Goal: Task Accomplishment & Management: Manage account settings

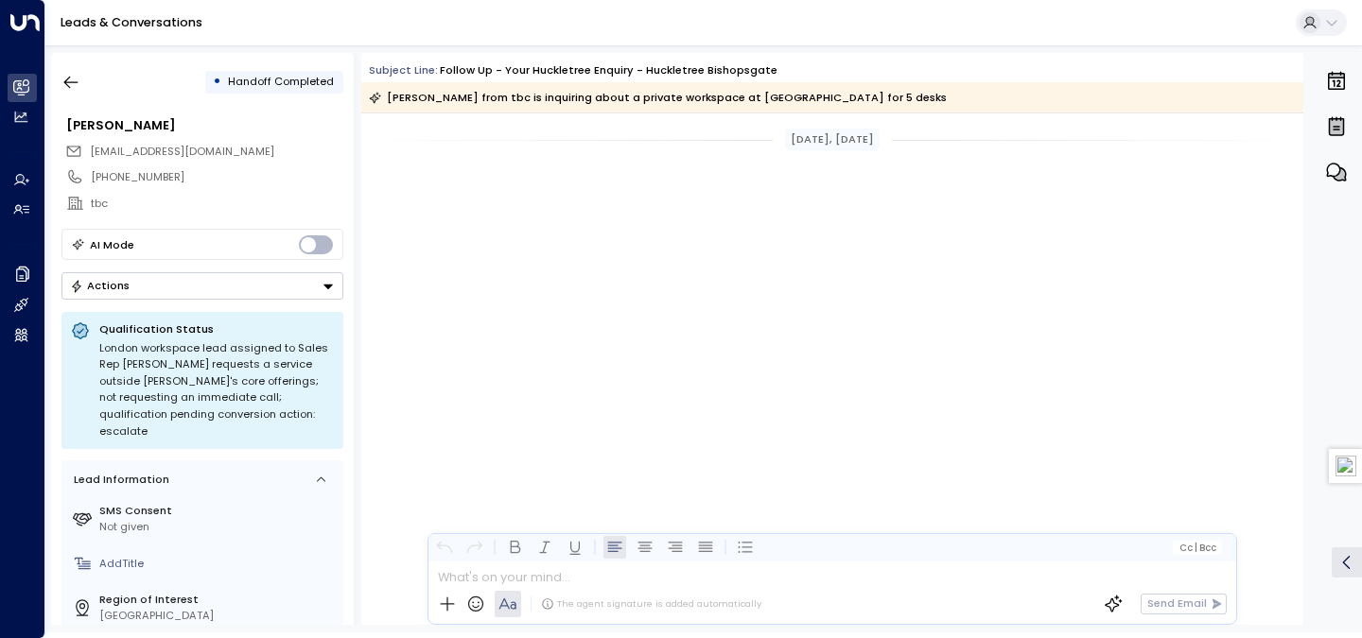
scroll to position [1317, 0]
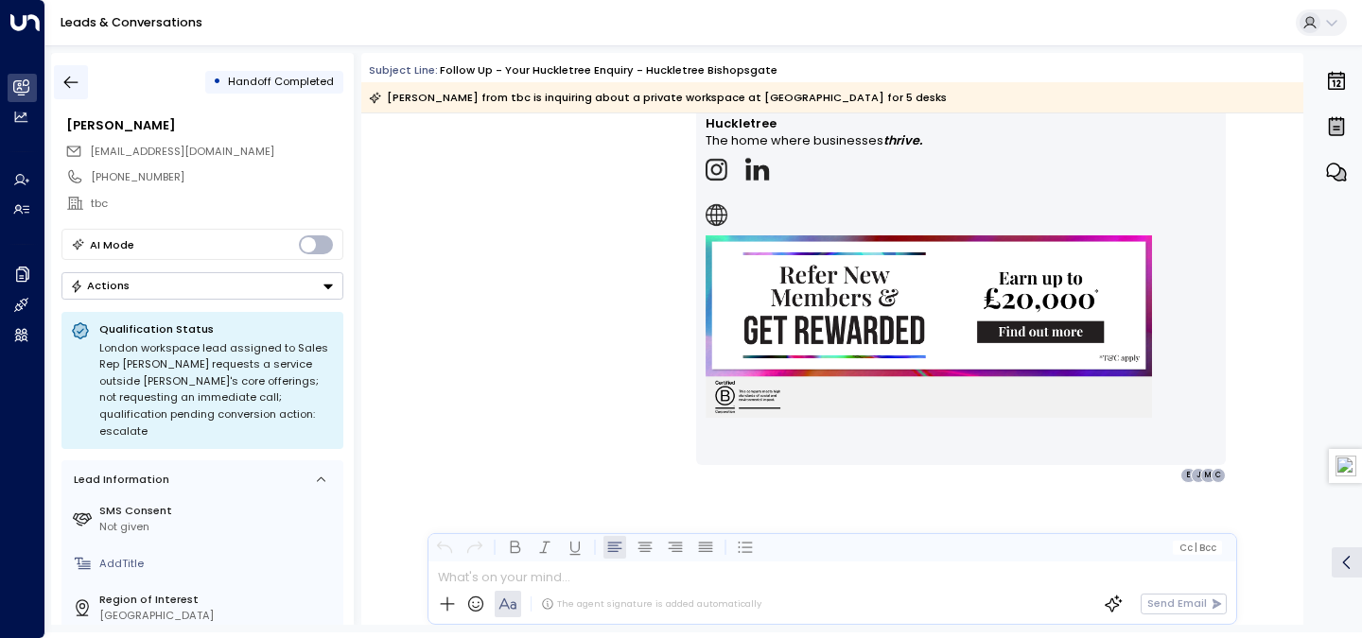
click at [70, 78] on icon "button" at bounding box center [70, 82] width 19 height 19
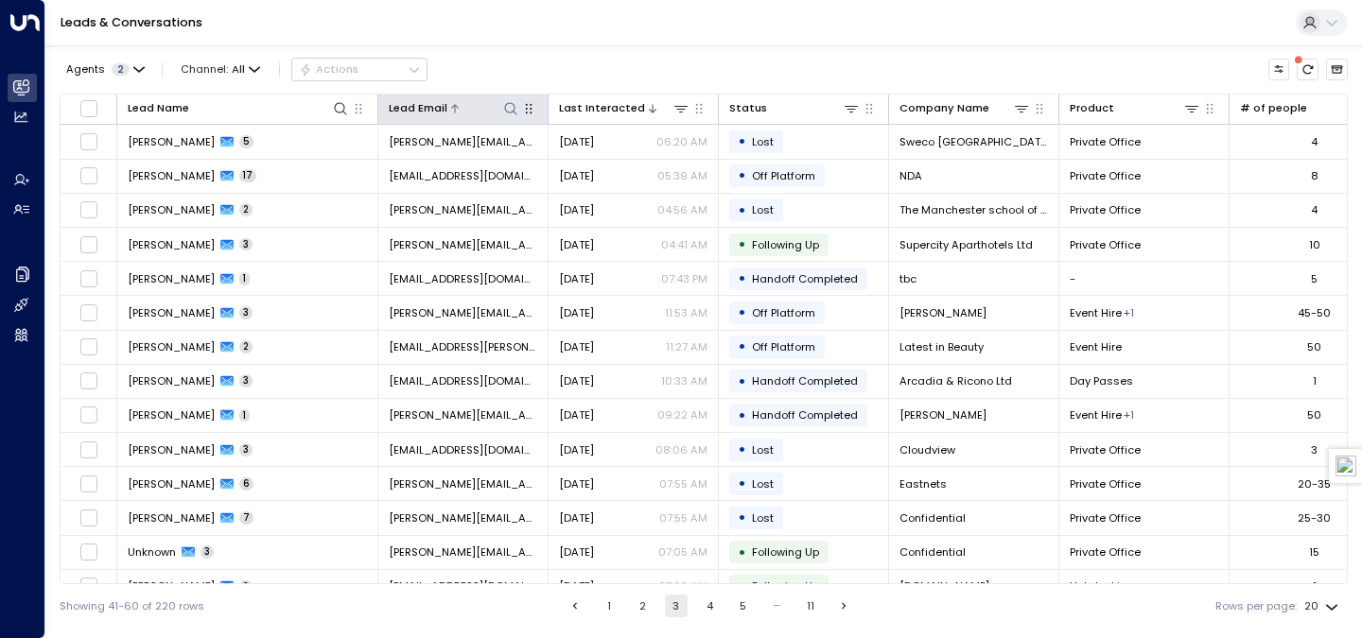
click at [511, 105] on icon at bounding box center [510, 108] width 15 height 15
type input "**********"
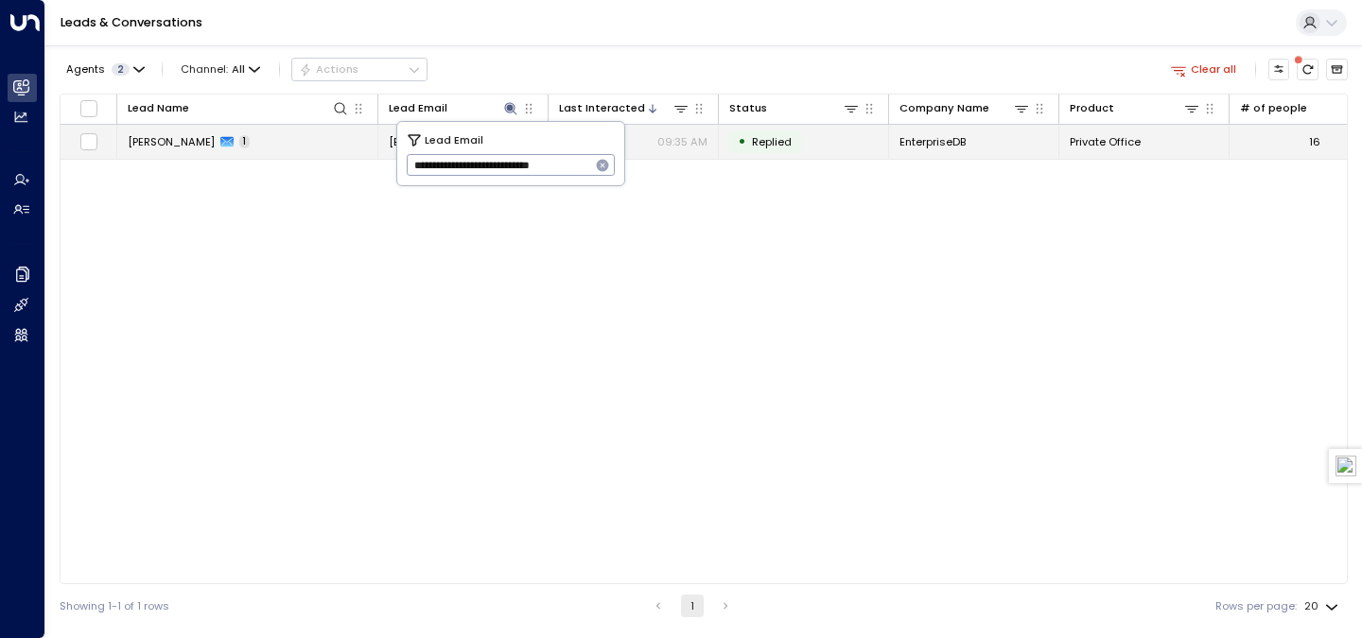
click at [195, 140] on span "[PERSON_NAME]" at bounding box center [171, 141] width 87 height 15
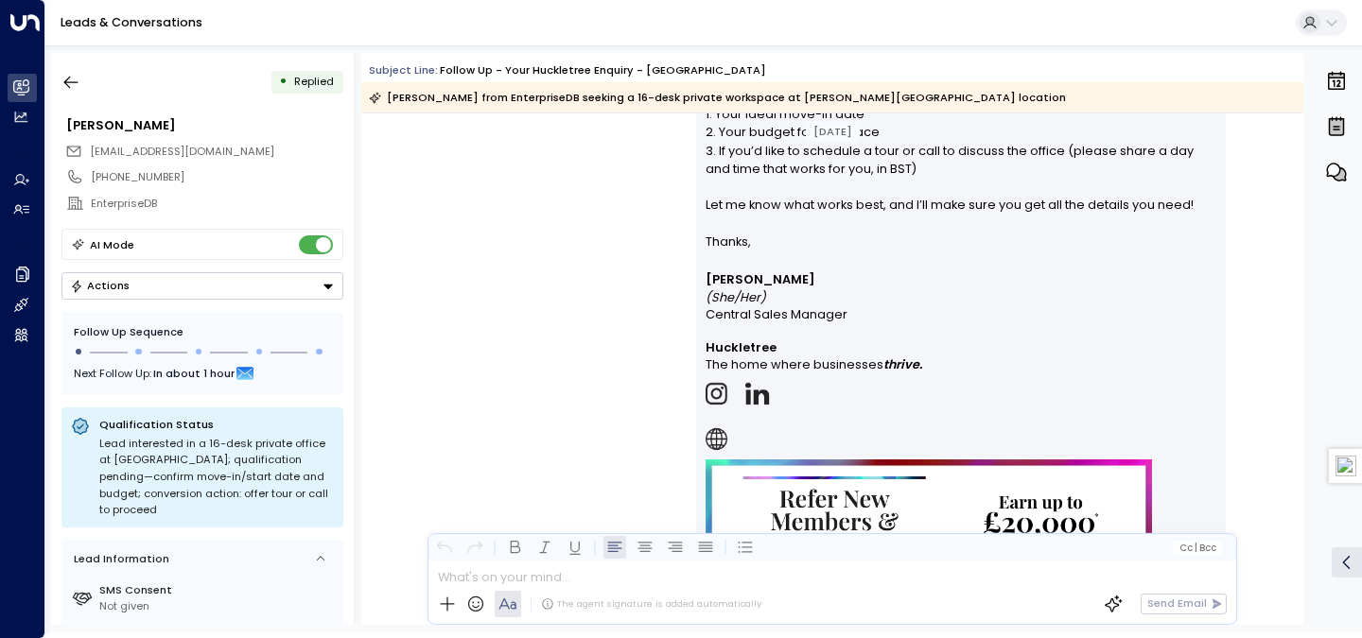
scroll to position [1390, 0]
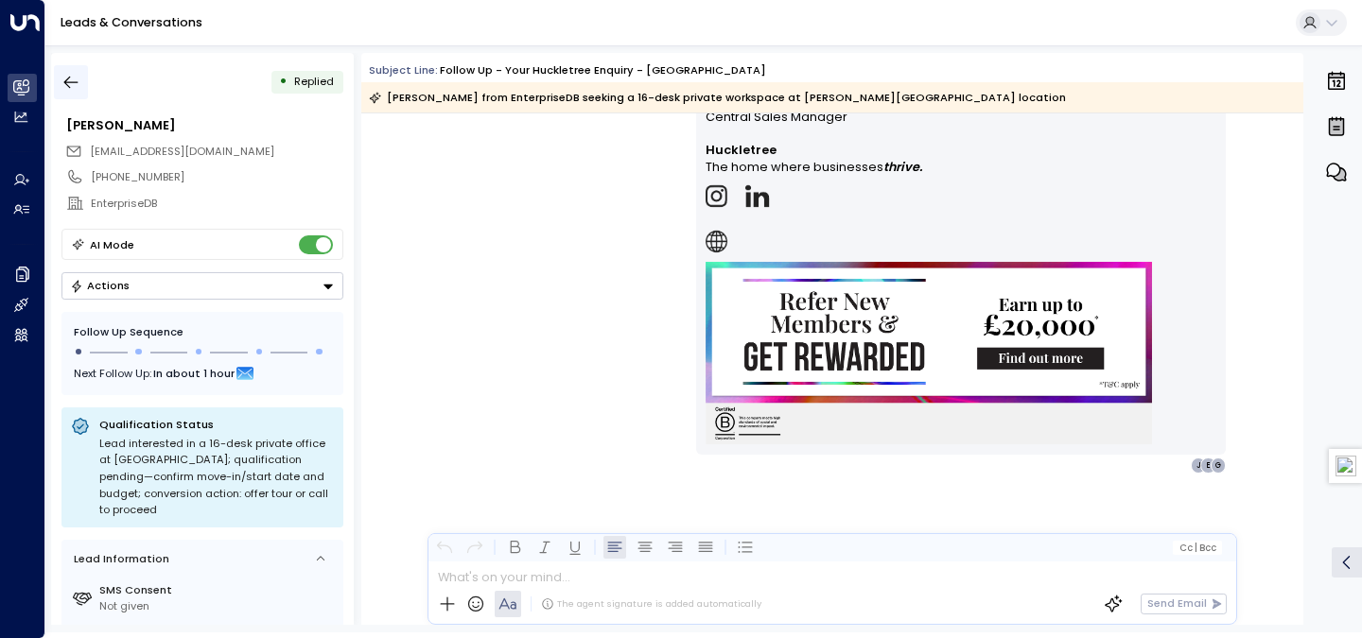
click at [61, 90] on icon "button" at bounding box center [70, 82] width 19 height 19
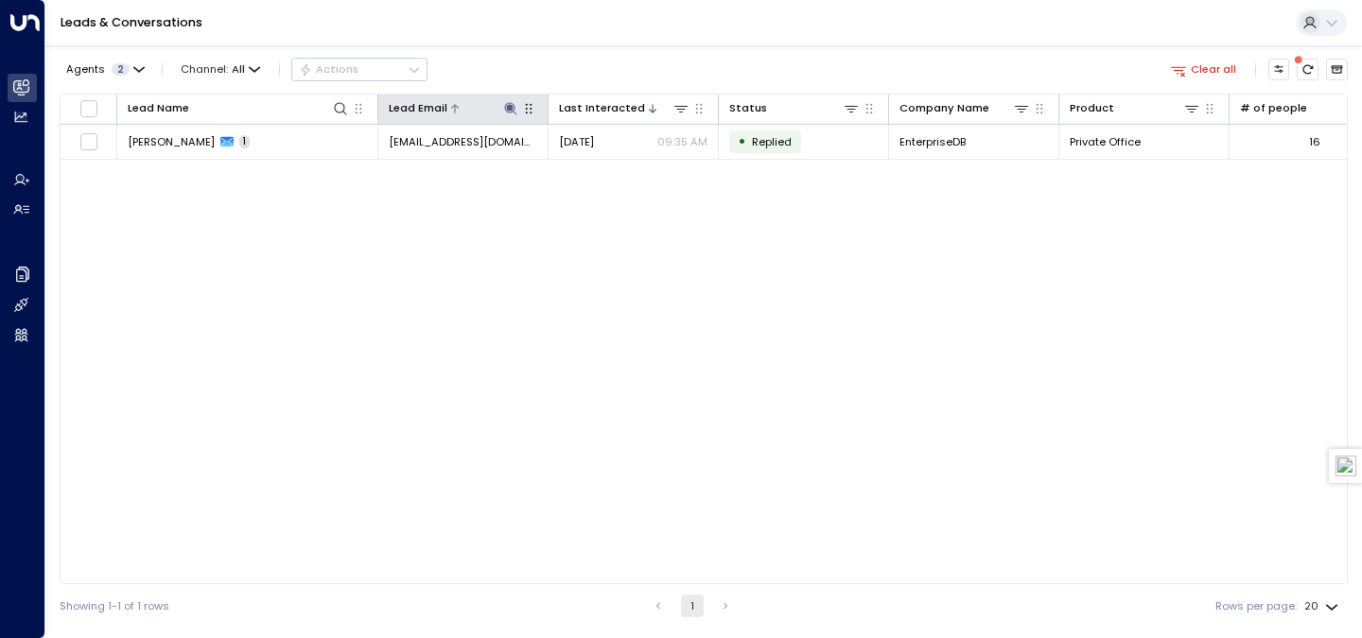
click at [512, 113] on icon at bounding box center [510, 108] width 15 height 15
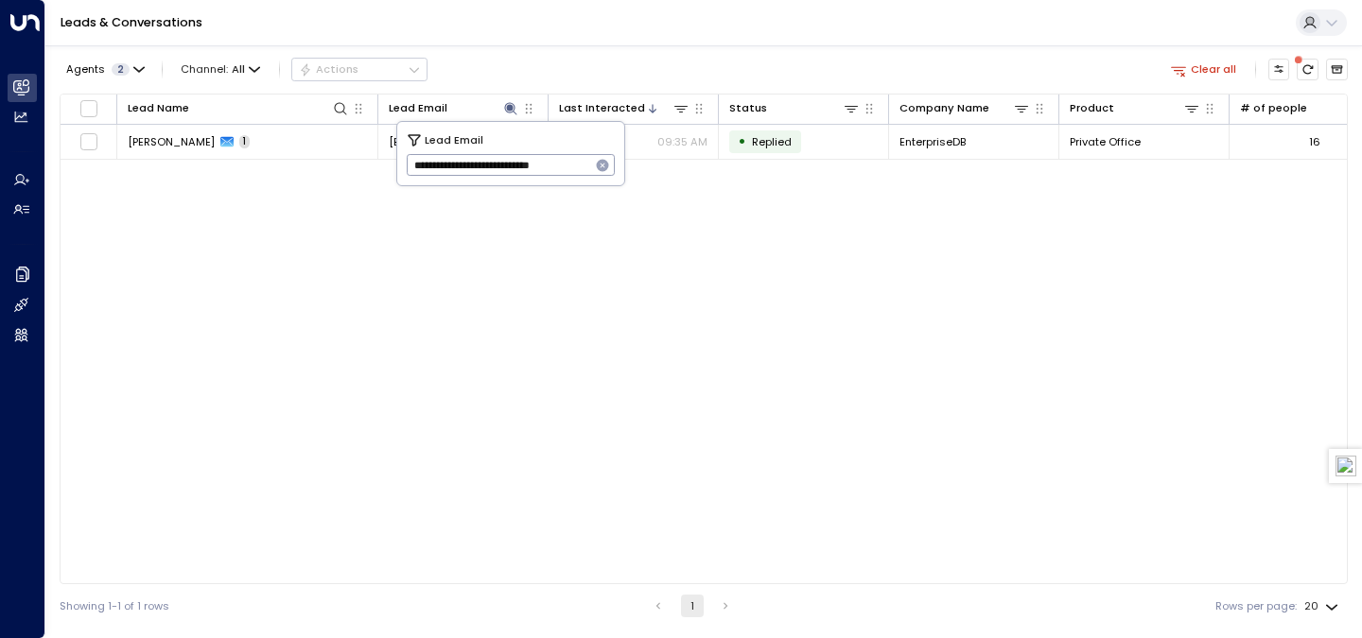
click at [601, 166] on icon "button" at bounding box center [602, 165] width 15 height 15
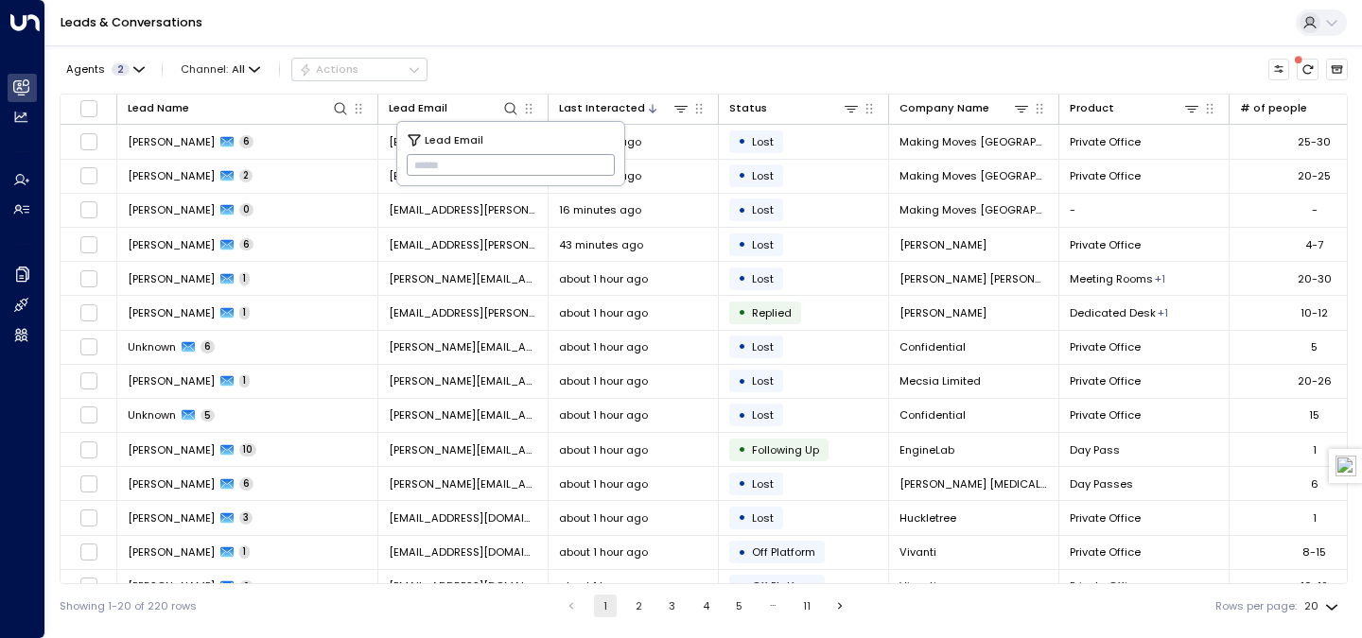
click at [551, 166] on input "text" at bounding box center [511, 165] width 209 height 31
paste input "**********"
type input "**********"
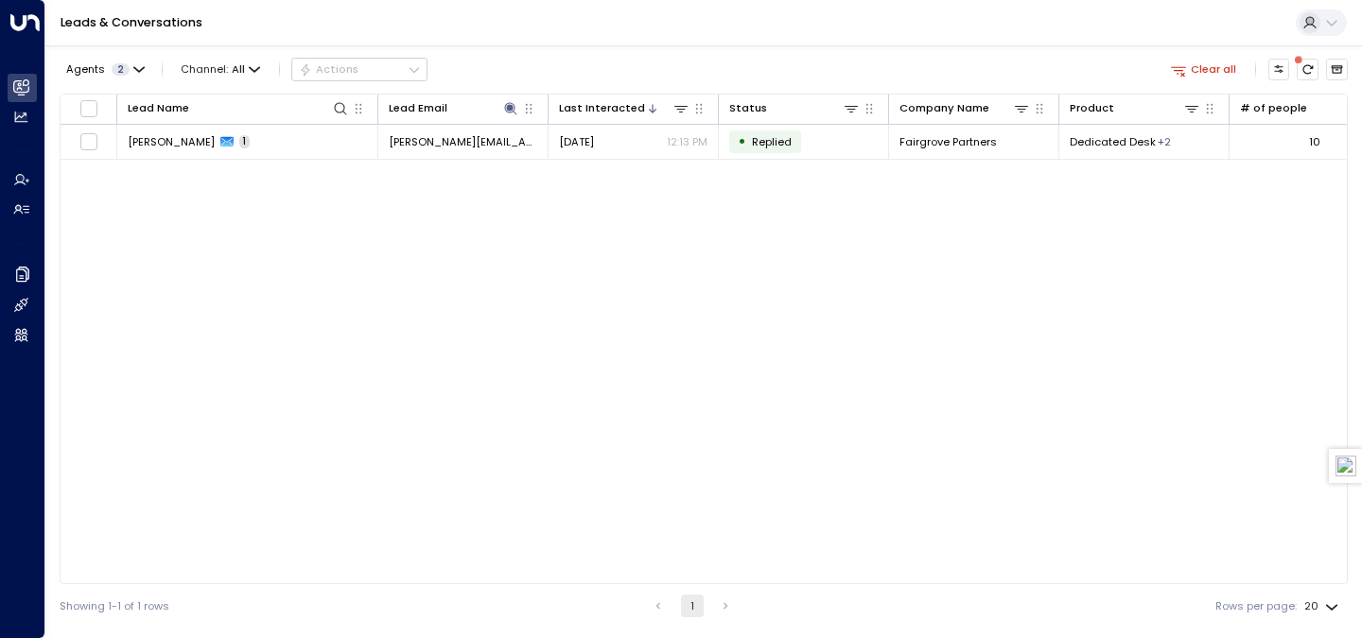
click at [215, 135] on span "[PERSON_NAME]" at bounding box center [171, 141] width 87 height 15
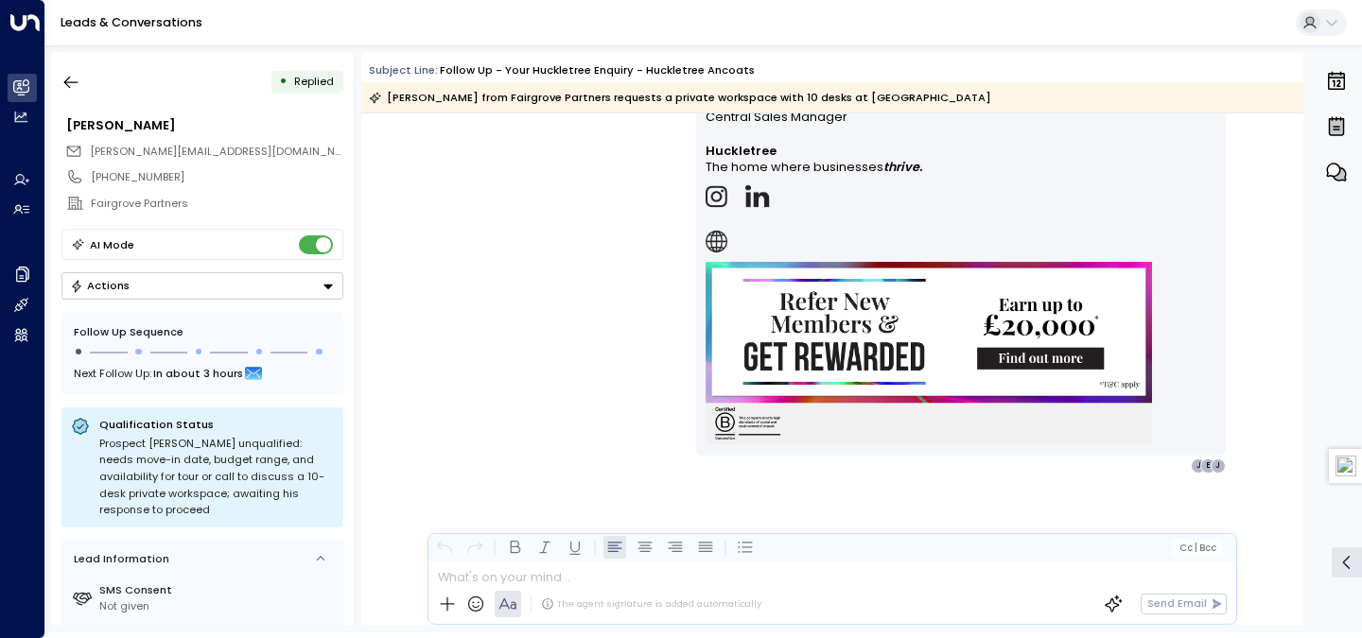
scroll to position [1426, 0]
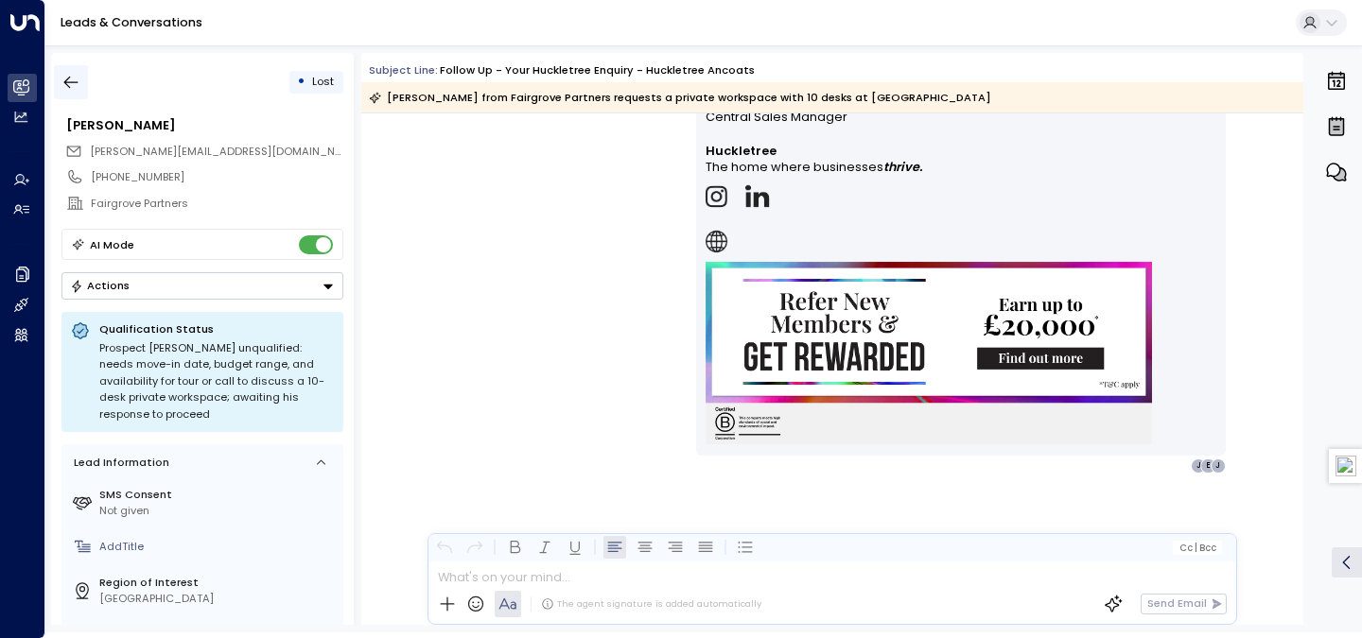
click at [68, 94] on button "button" at bounding box center [71, 82] width 34 height 34
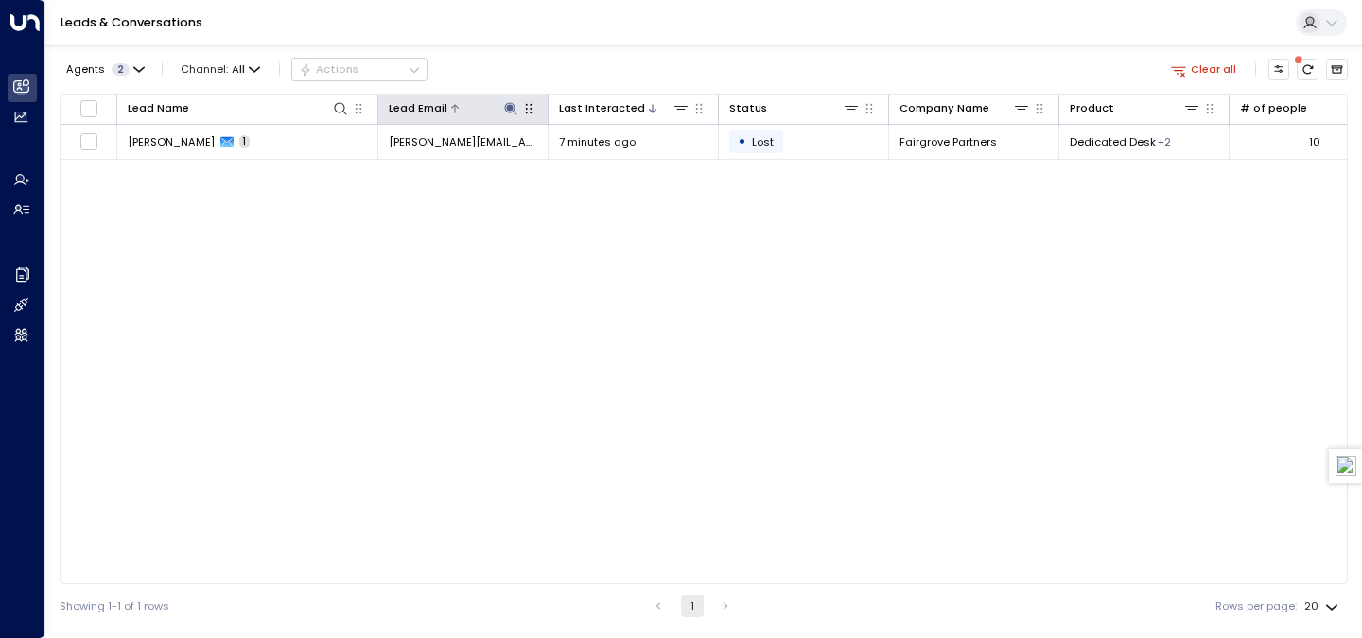
click at [455, 102] on div at bounding box center [483, 108] width 72 height 18
click at [515, 113] on icon at bounding box center [510, 108] width 15 height 15
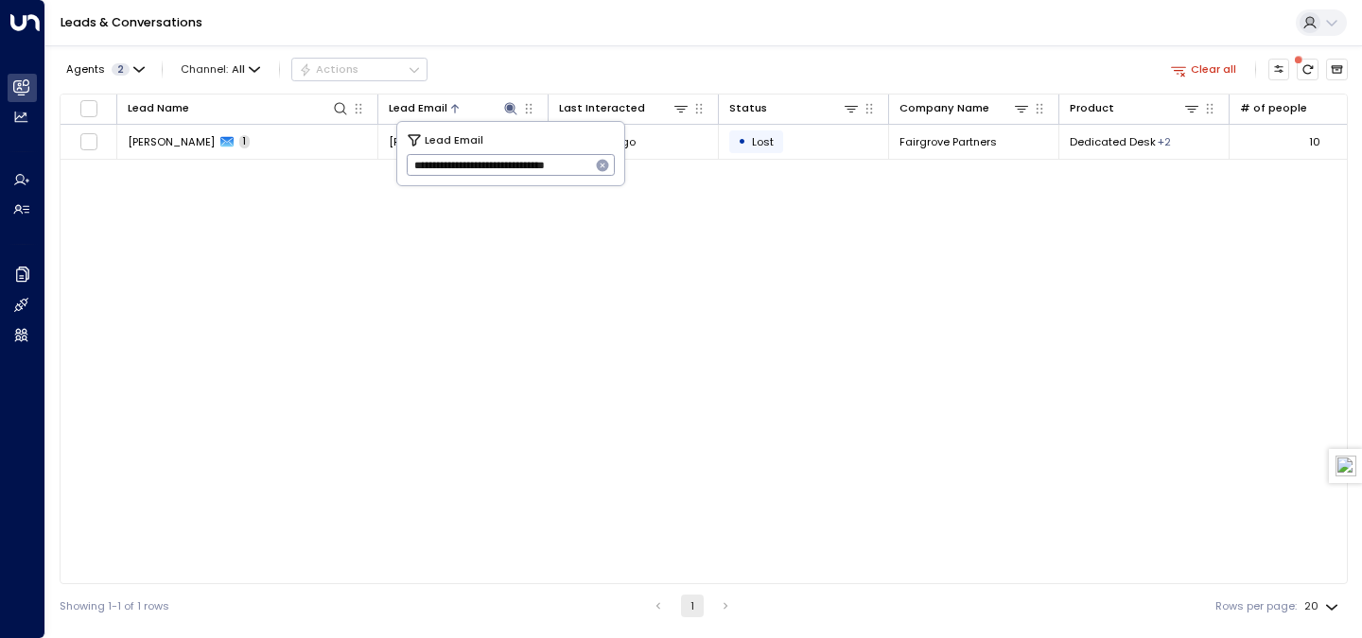
click at [596, 166] on icon "button" at bounding box center [602, 165] width 15 height 15
click at [455, 253] on div "Lead Name Lead Email Last Interacted Status Company Name Product # of people AI…" at bounding box center [704, 339] width 1288 height 491
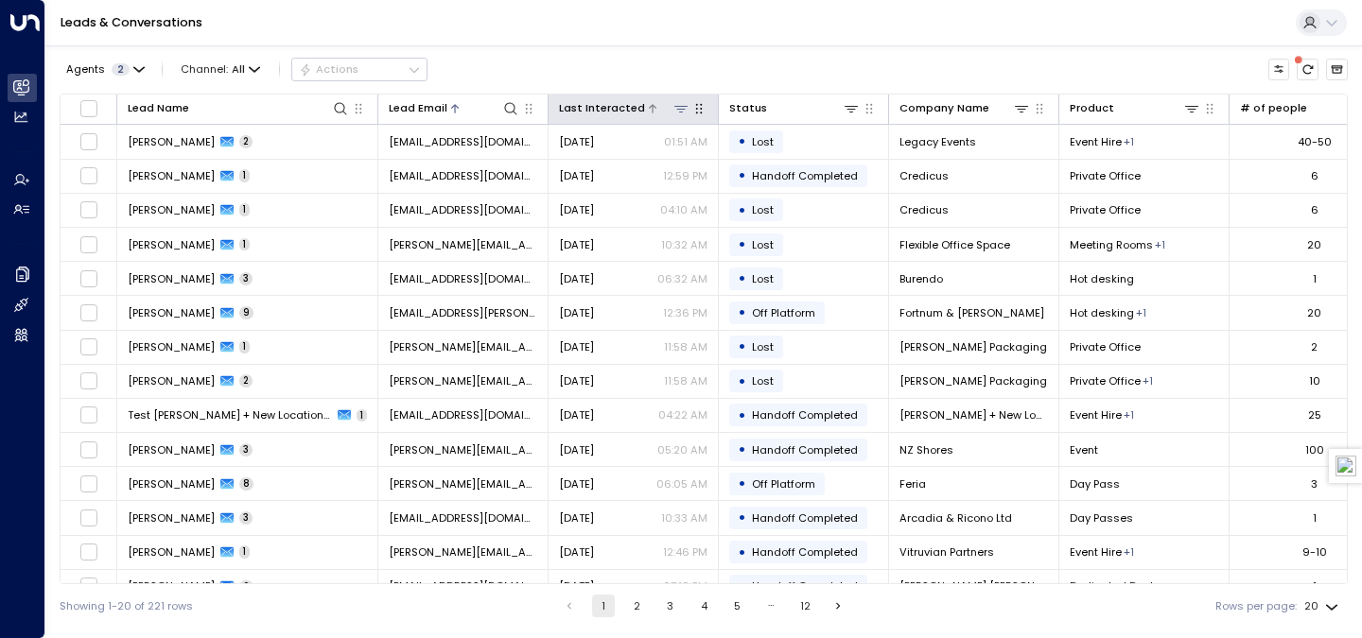
click at [591, 110] on div "Last Interacted" at bounding box center [602, 108] width 86 height 18
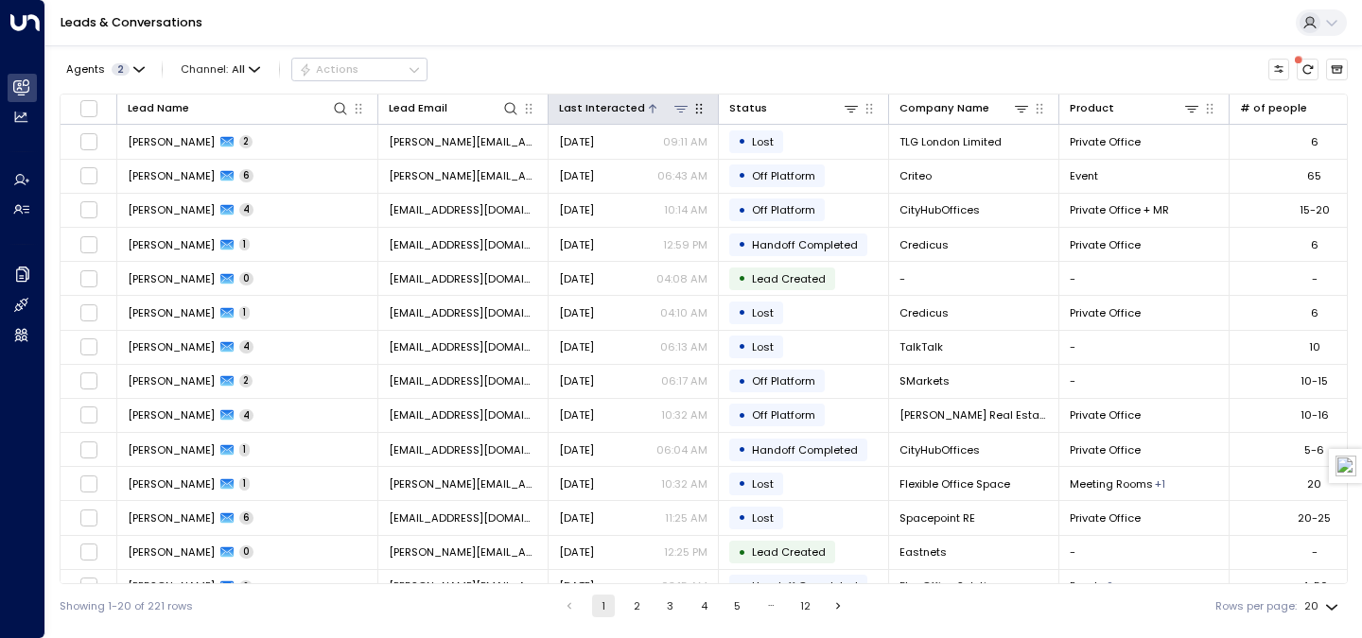
click at [623, 101] on div "Last Interacted" at bounding box center [602, 108] width 86 height 18
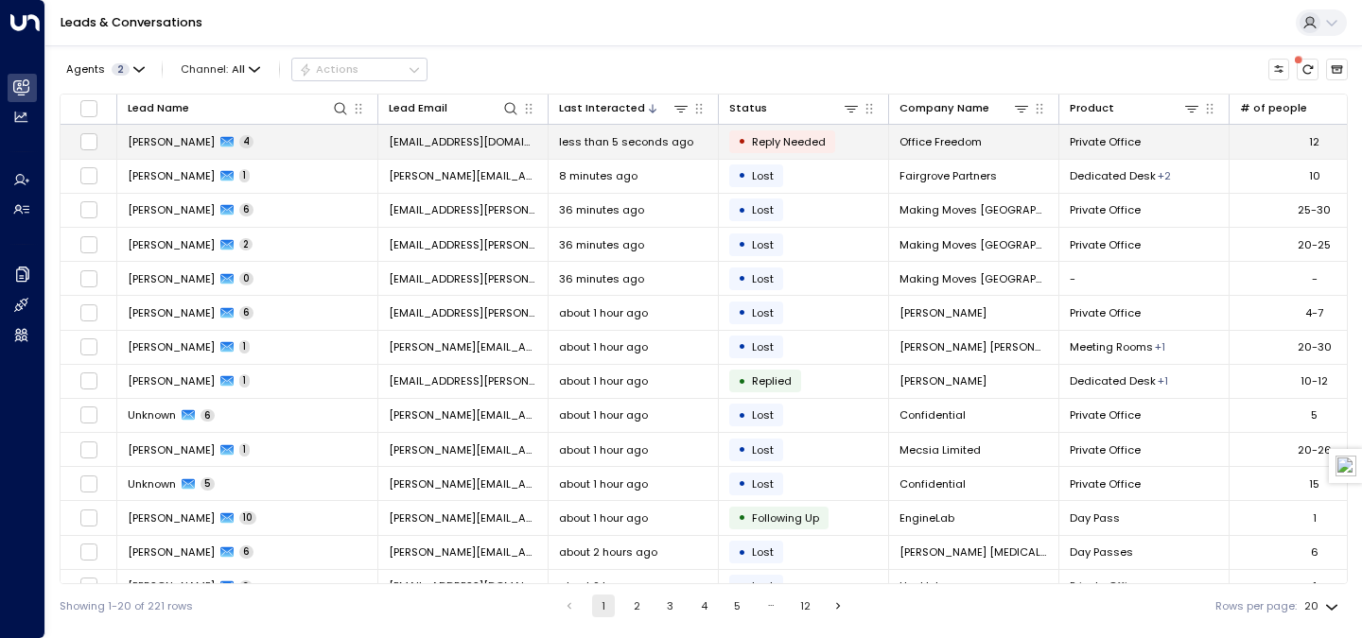
click at [432, 149] on td "[EMAIL_ADDRESS][DOMAIN_NAME]" at bounding box center [463, 141] width 170 height 33
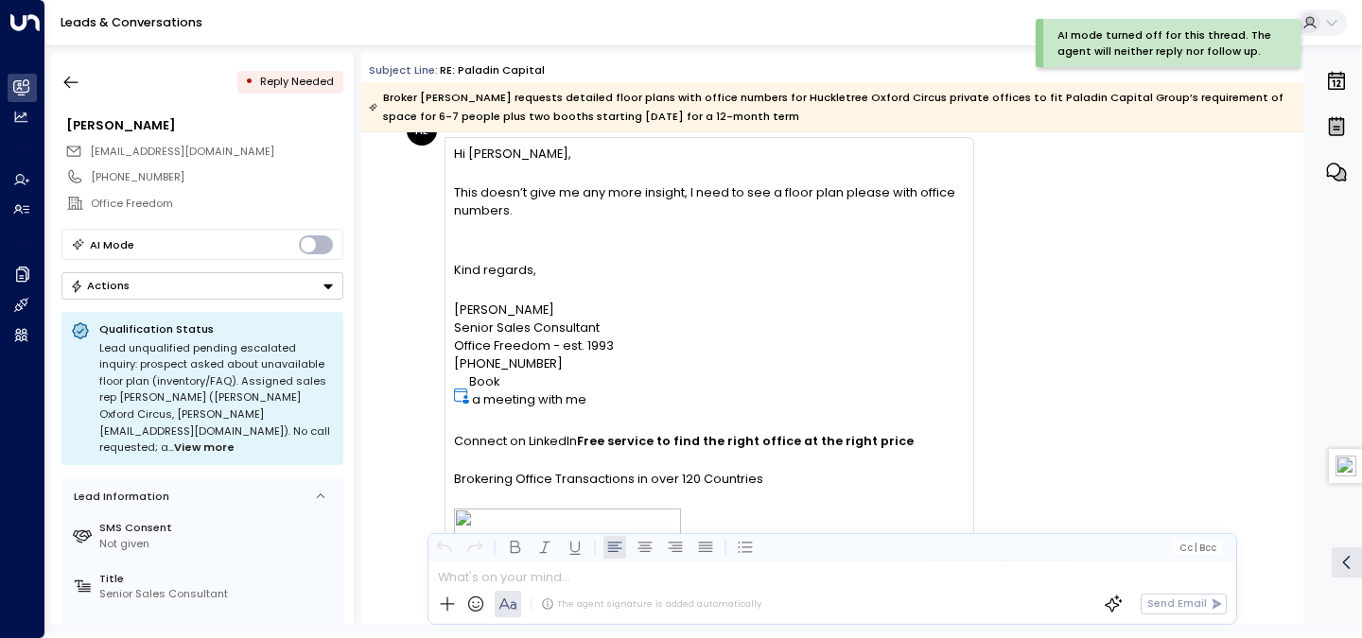
scroll to position [4297, 0]
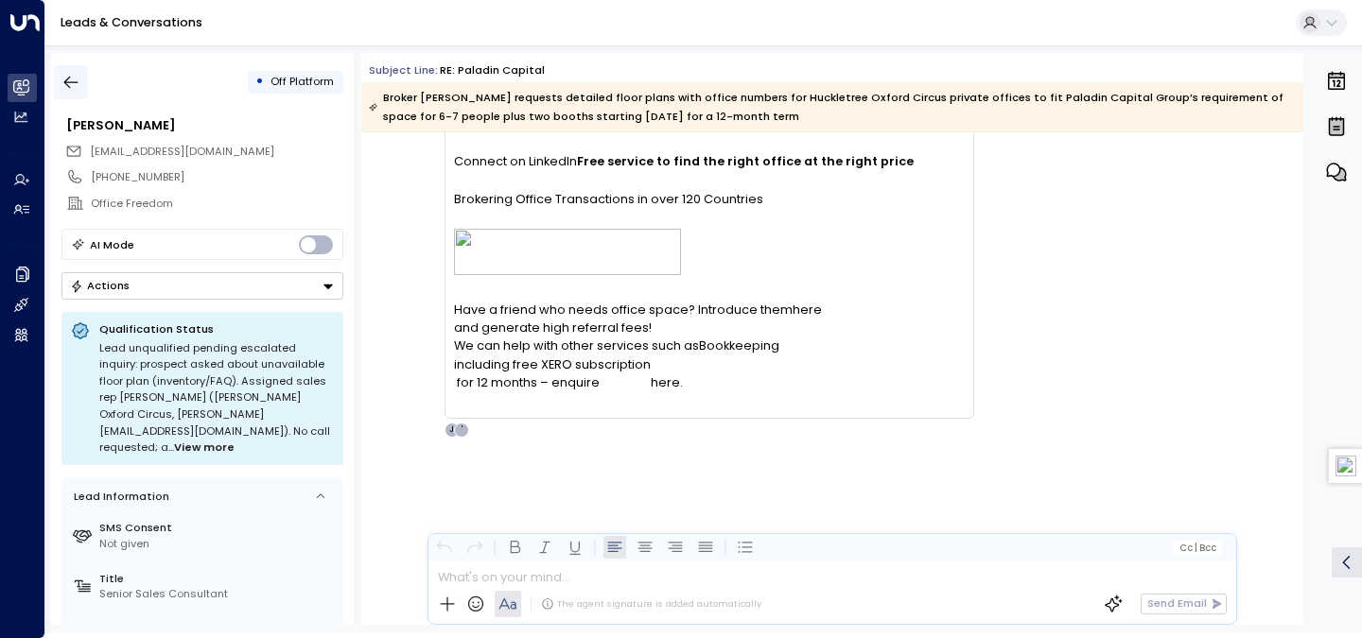
click at [81, 83] on button "button" at bounding box center [71, 82] width 34 height 34
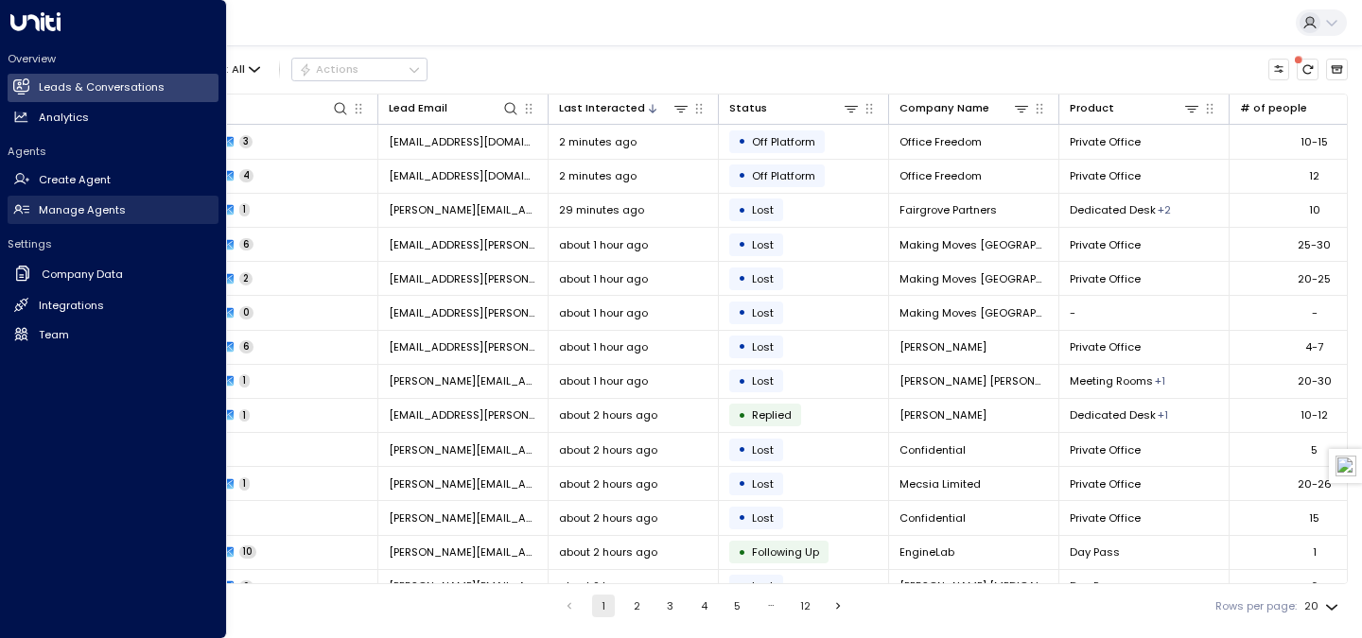
click at [54, 200] on link "Manage Agents Manage Agents" at bounding box center [113, 210] width 211 height 28
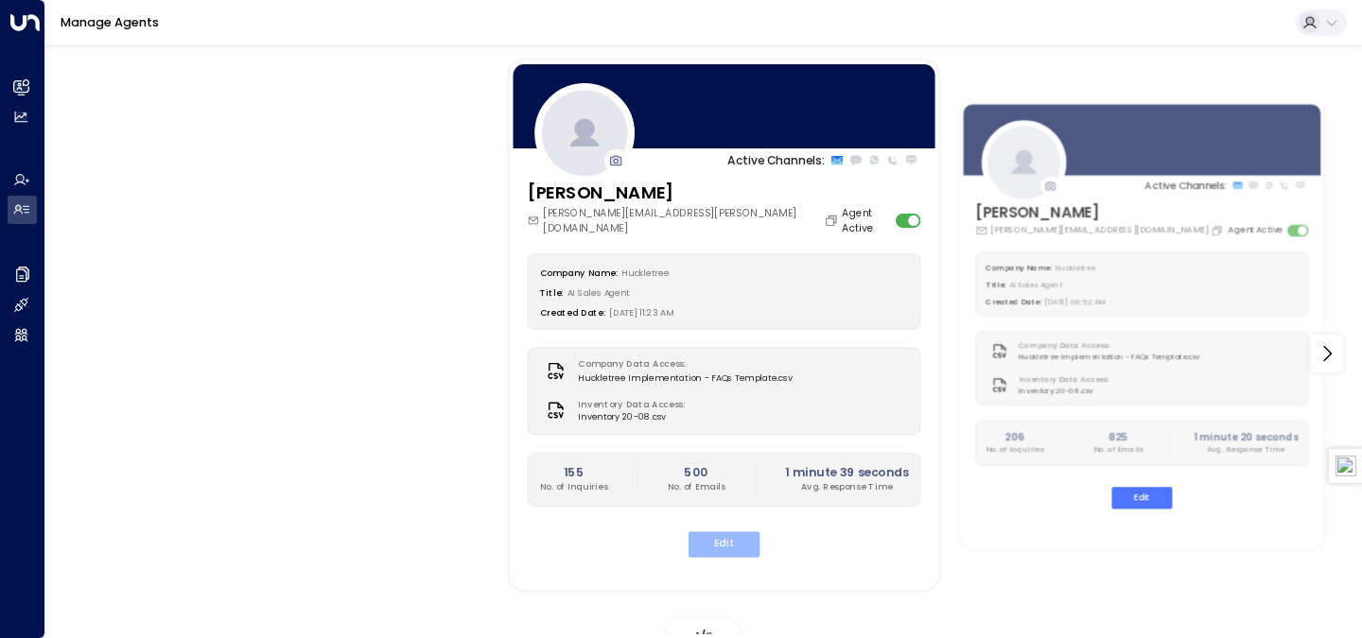
click at [711, 532] on button "Edit" at bounding box center [724, 544] width 72 height 26
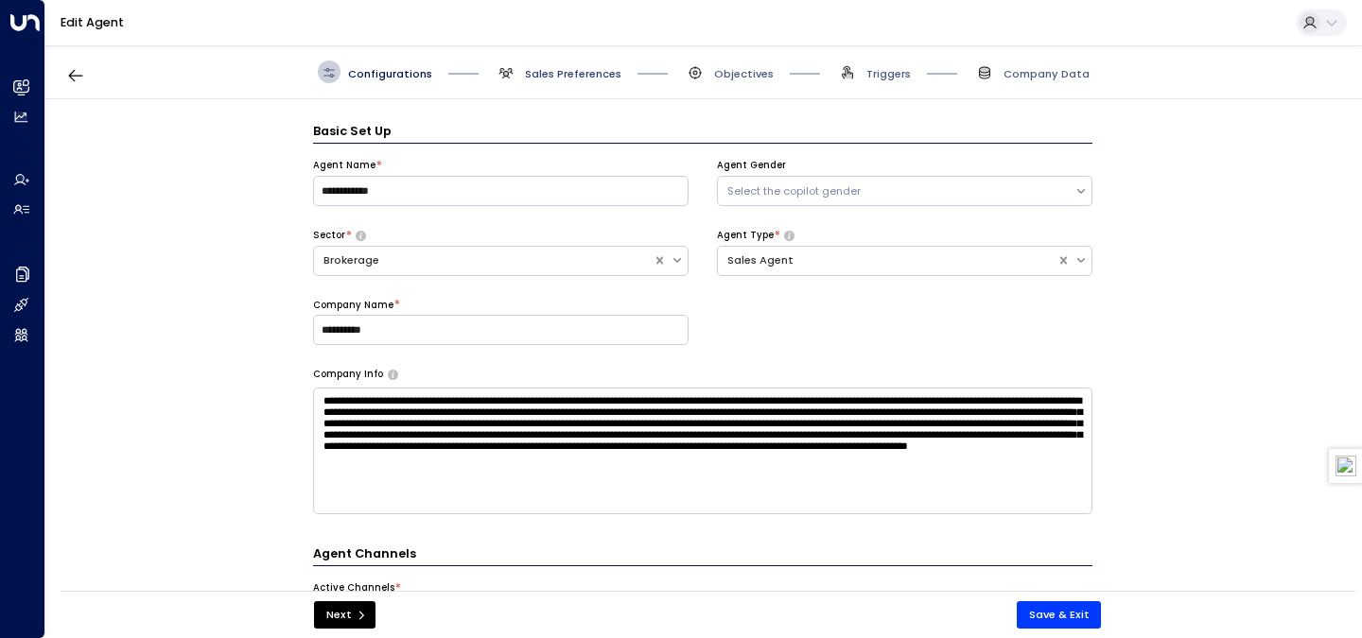
click at [596, 79] on span "Sales Preferences" at bounding box center [573, 73] width 96 height 15
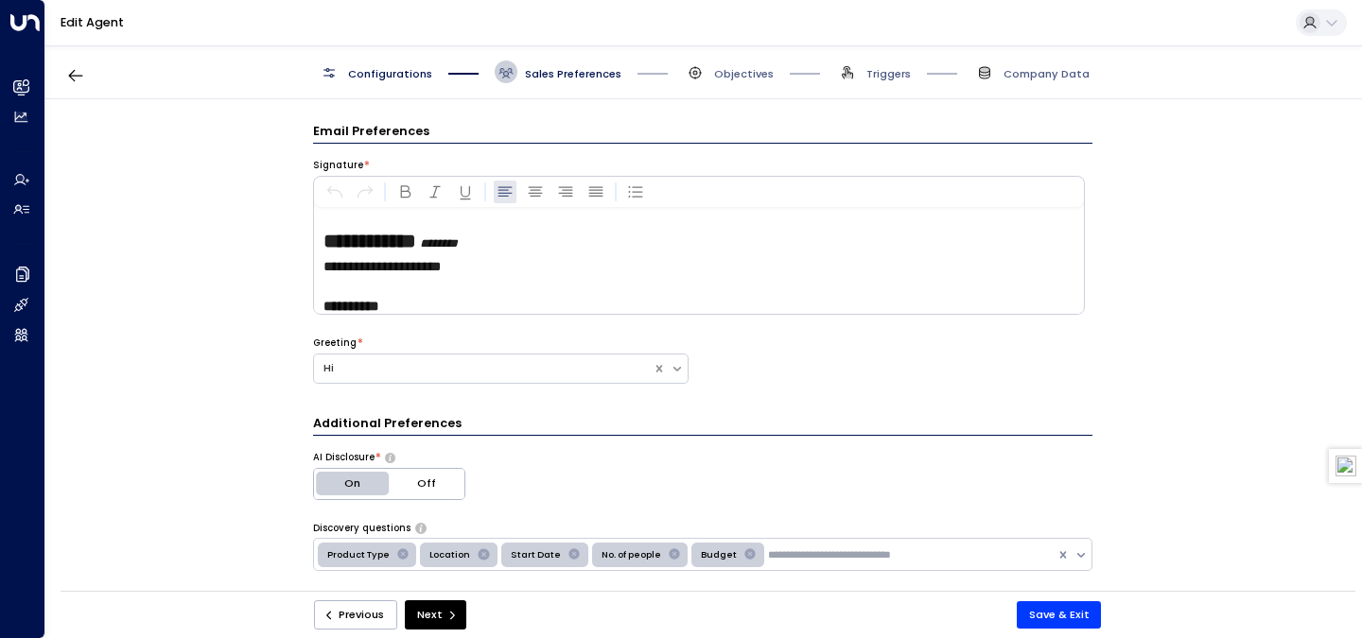
scroll to position [26, 0]
click at [493, 269] on p "**********" at bounding box center [702, 265] width 758 height 21
click at [453, 283] on p at bounding box center [702, 285] width 758 height 18
drag, startPoint x: 417, startPoint y: 284, endPoint x: 326, endPoint y: 283, distance: 90.8
click at [325, 283] on p "********" at bounding box center [702, 285] width 758 height 18
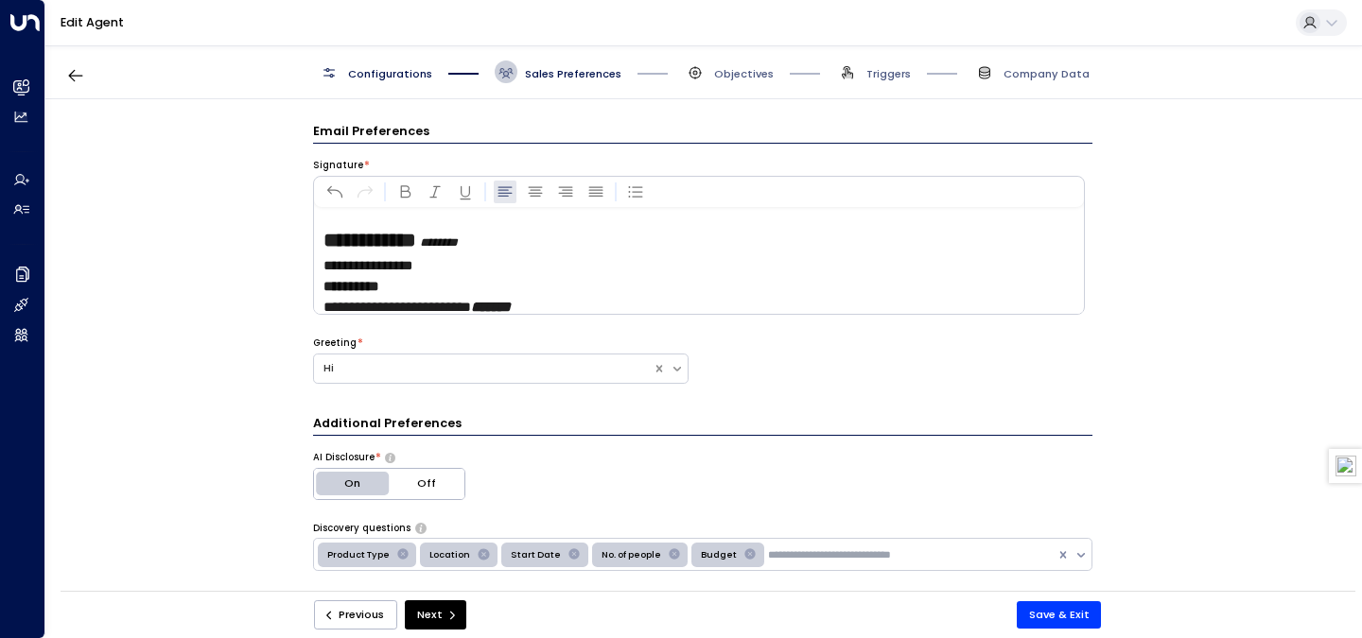
click at [367, 259] on span "**********" at bounding box center [367, 265] width 89 height 13
click at [461, 268] on p "**********" at bounding box center [702, 265] width 758 height 21
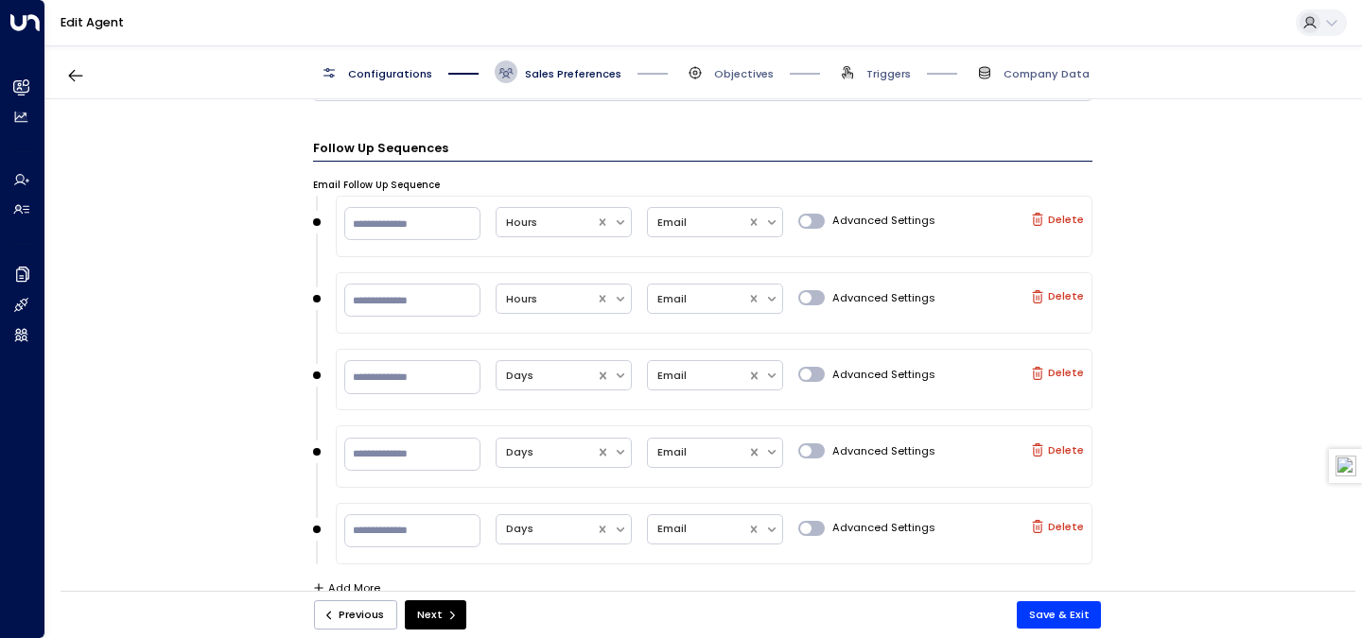
scroll to position [1170, 0]
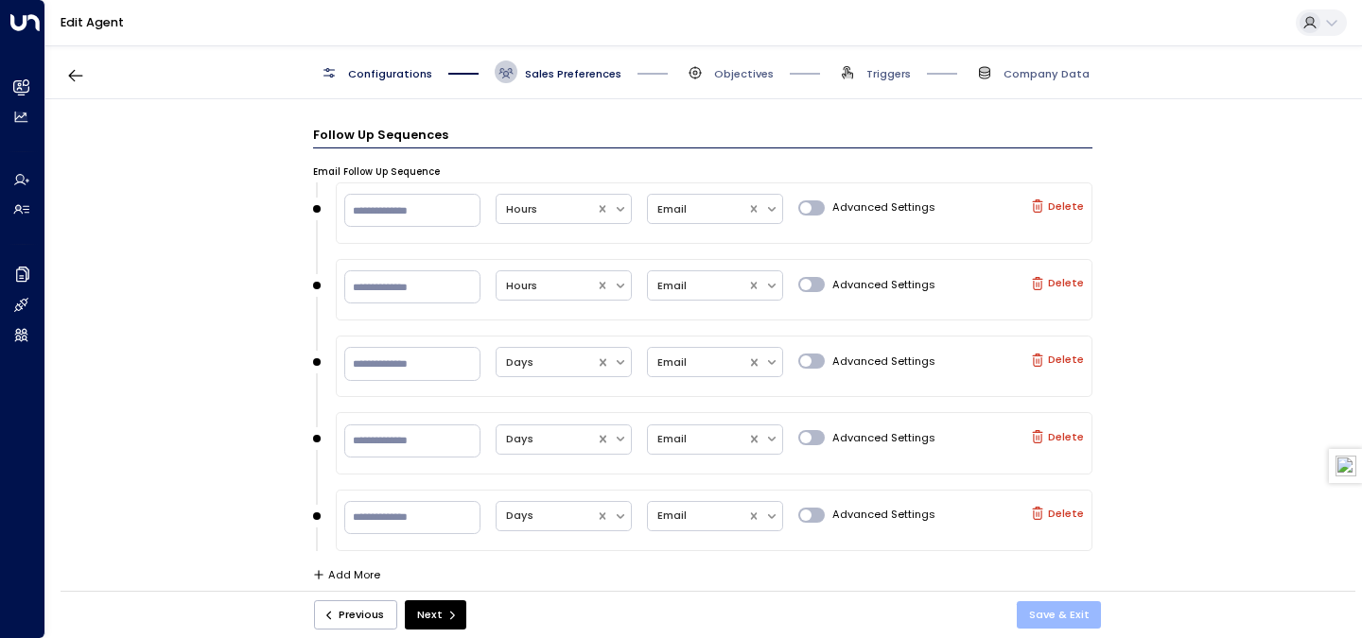
click at [1068, 617] on button "Save & Exit" at bounding box center [1058, 614] width 85 height 27
